Goal: Transaction & Acquisition: Book appointment/travel/reservation

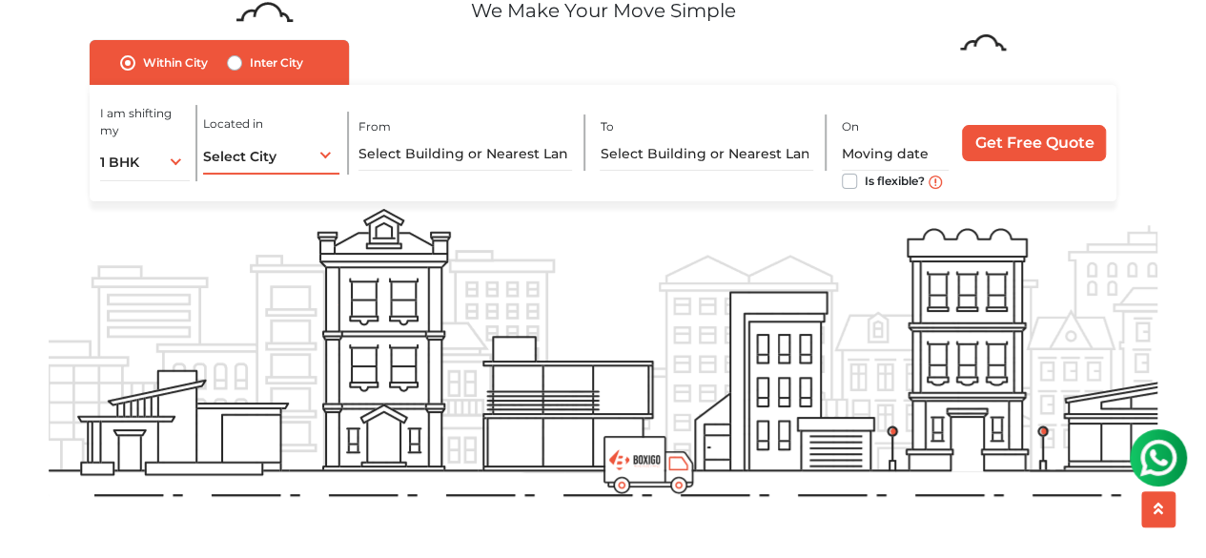
click at [303, 152] on div "Select City Select City Bangalore Bengaluru Bhopal Bhubaneswar Chennai Coimbato…" at bounding box center [271, 154] width 136 height 40
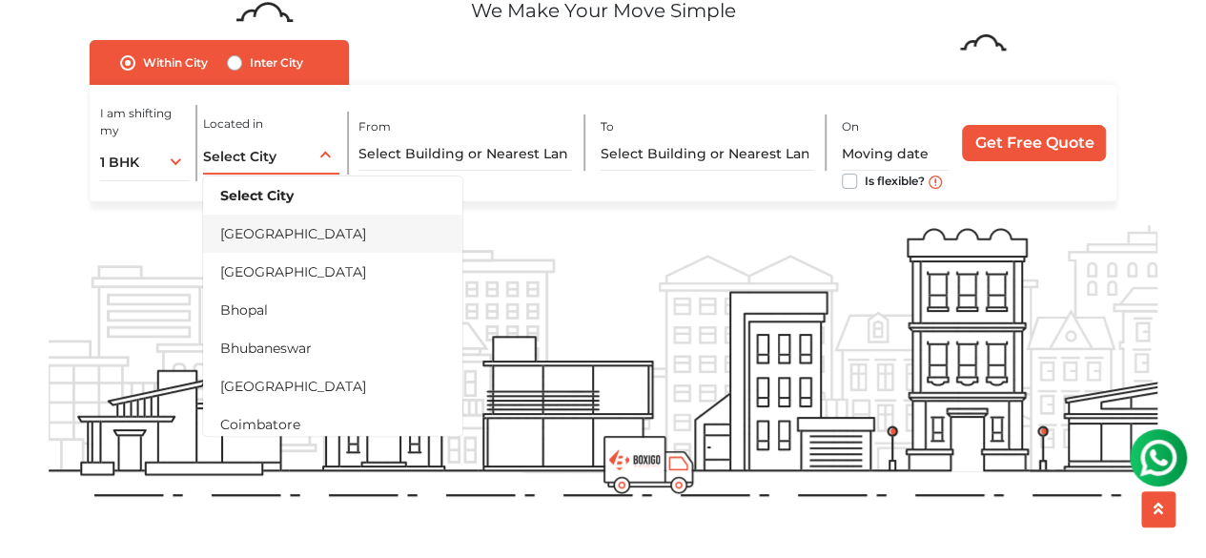
click at [274, 249] on li "[GEOGRAPHIC_DATA]" at bounding box center [332, 233] width 259 height 38
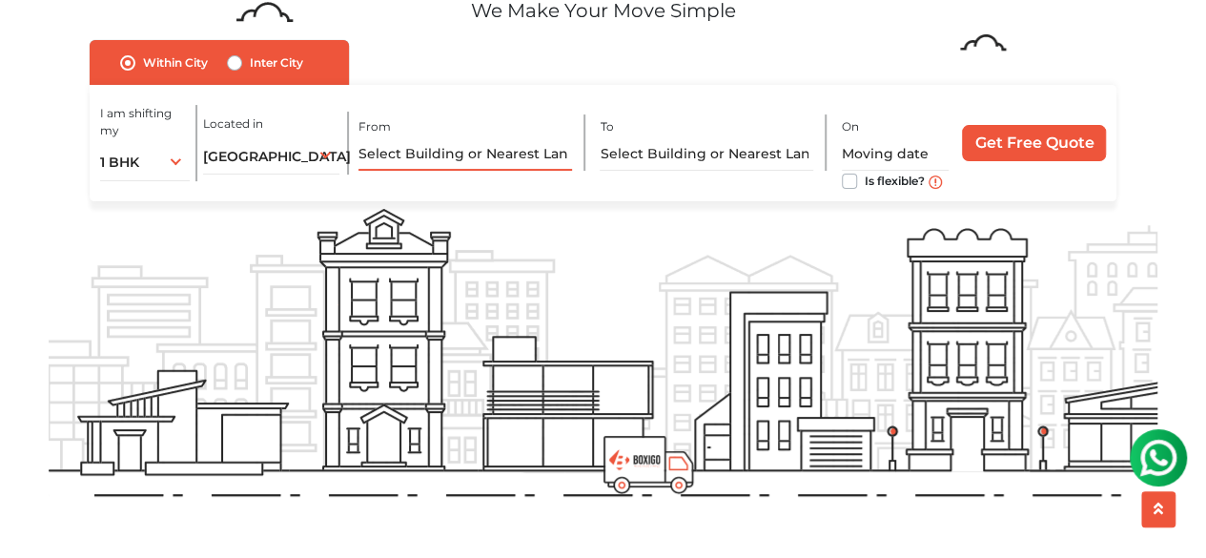
click at [508, 167] on input "text" at bounding box center [464, 153] width 213 height 33
click at [183, 178] on div "1 BHK 1 BHK 2 BHK 3 BHK 3 + BHK FEW ITEMS" at bounding box center [145, 161] width 91 height 40
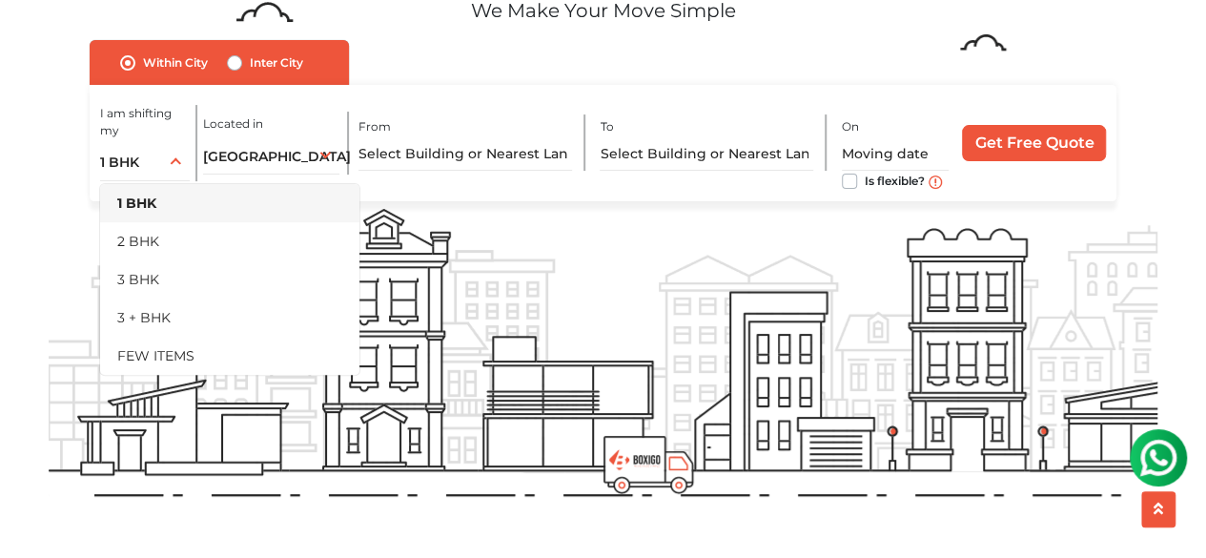
click at [770, 71] on div "Within City Inter City I am shifting my 1 BHK 2 BHK 3 BHK 3 + BHK FEW ITEMS 1 B…" at bounding box center [603, 120] width 1027 height 161
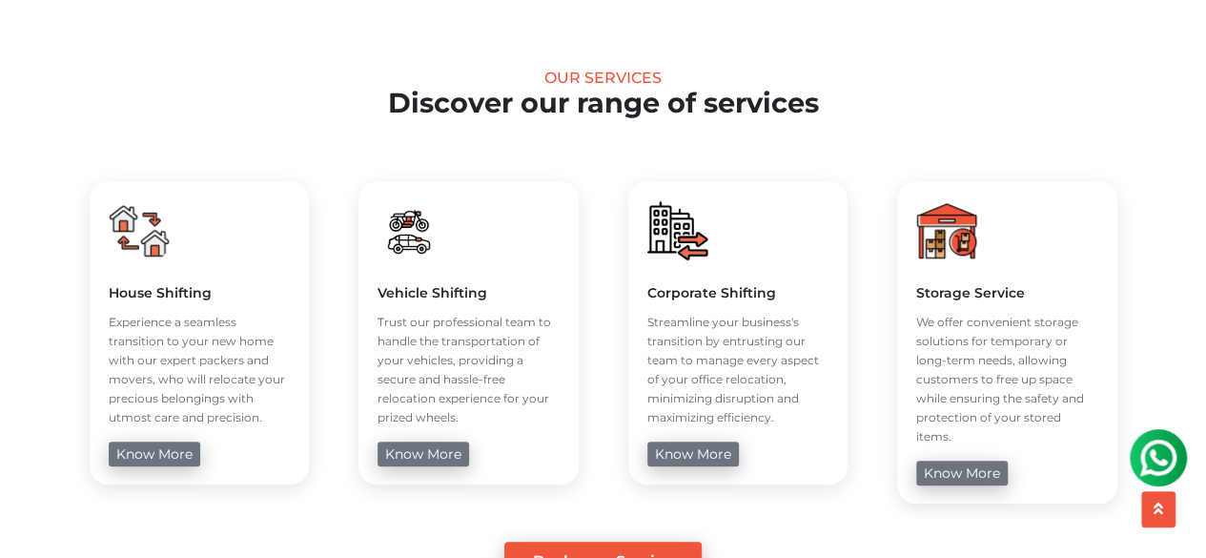
scroll to position [684, 0]
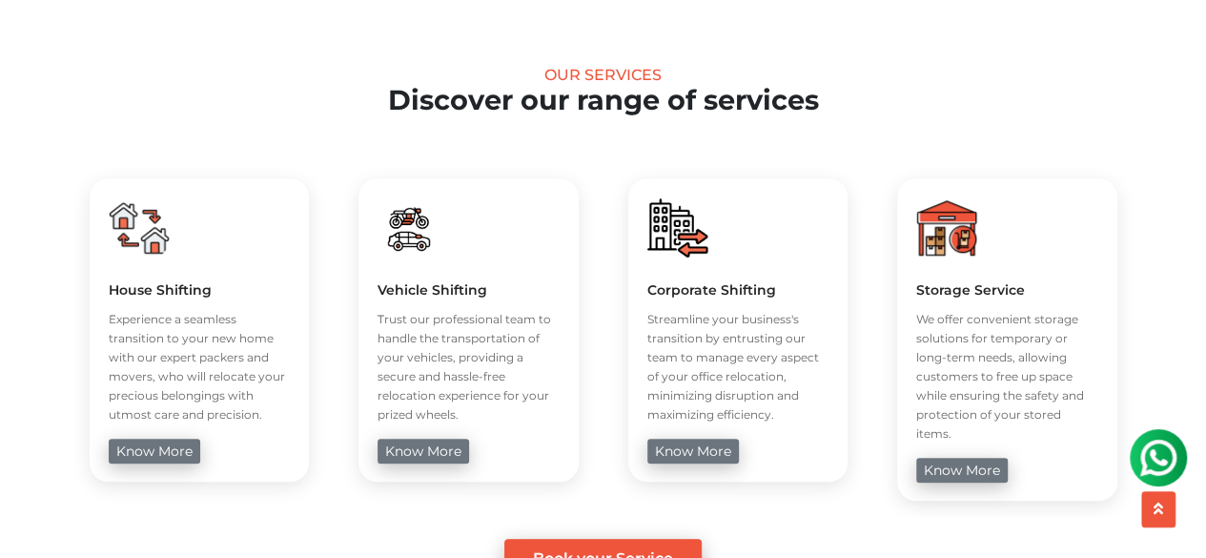
click at [1046, 320] on p "We offer convenient storage solutions for temporary or long-term needs, allowin…" at bounding box center [1007, 376] width 182 height 133
click at [960, 458] on link "know more" at bounding box center [962, 470] width 92 height 25
